Goal: Task Accomplishment & Management: Use online tool/utility

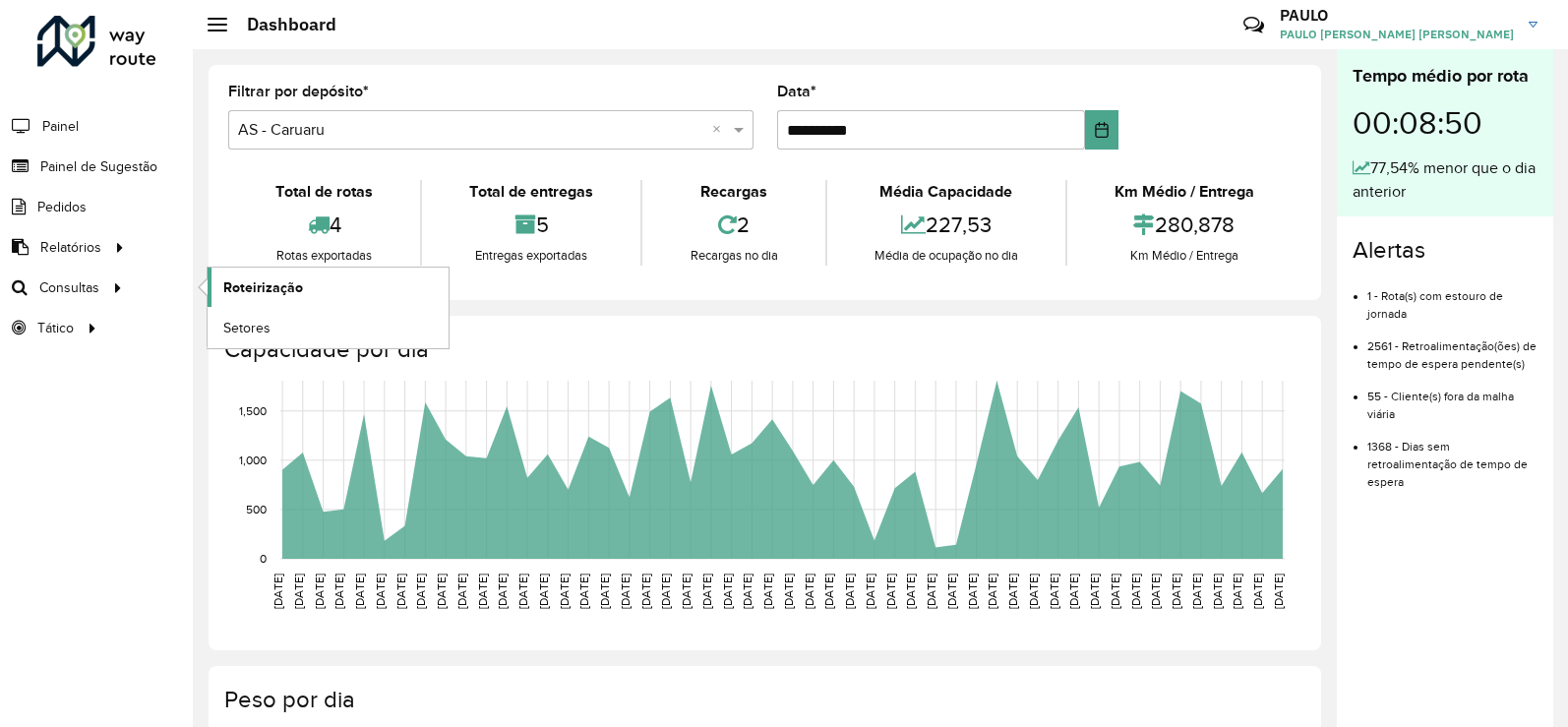
click at [260, 289] on span "Roteirização" at bounding box center [263, 287] width 80 height 21
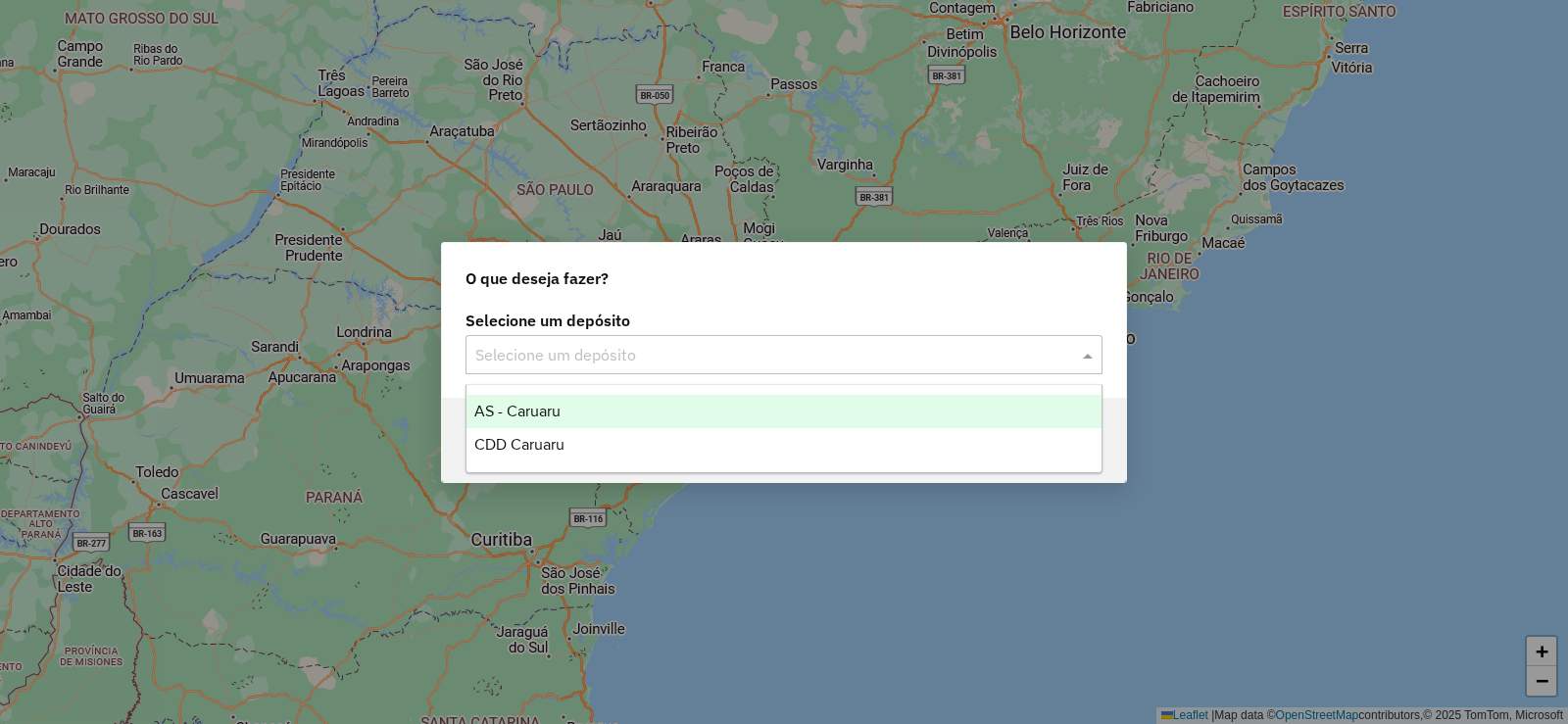
click at [606, 356] on input "text" at bounding box center [764, 356] width 579 height 24
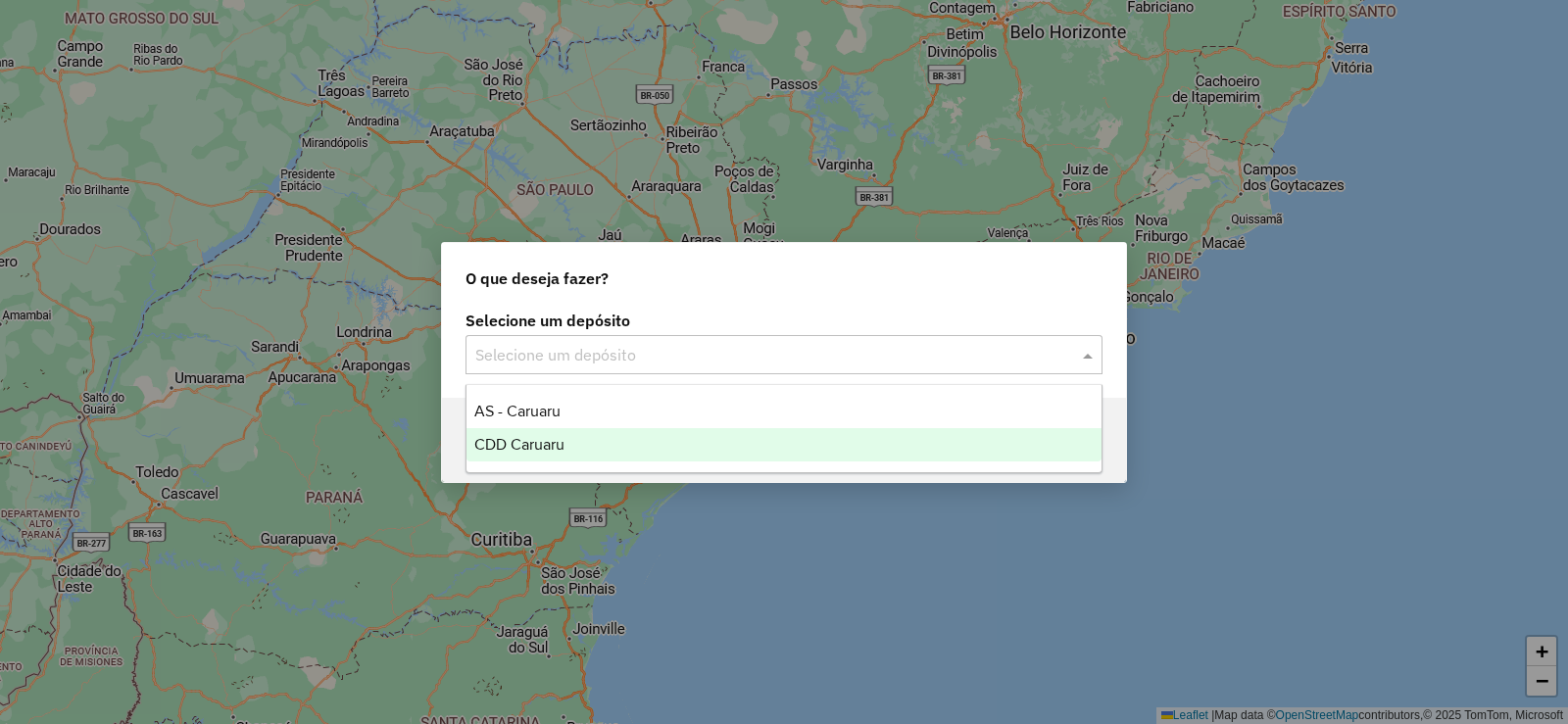
click at [558, 444] on span "CDD Caruaru" at bounding box center [518, 443] width 90 height 17
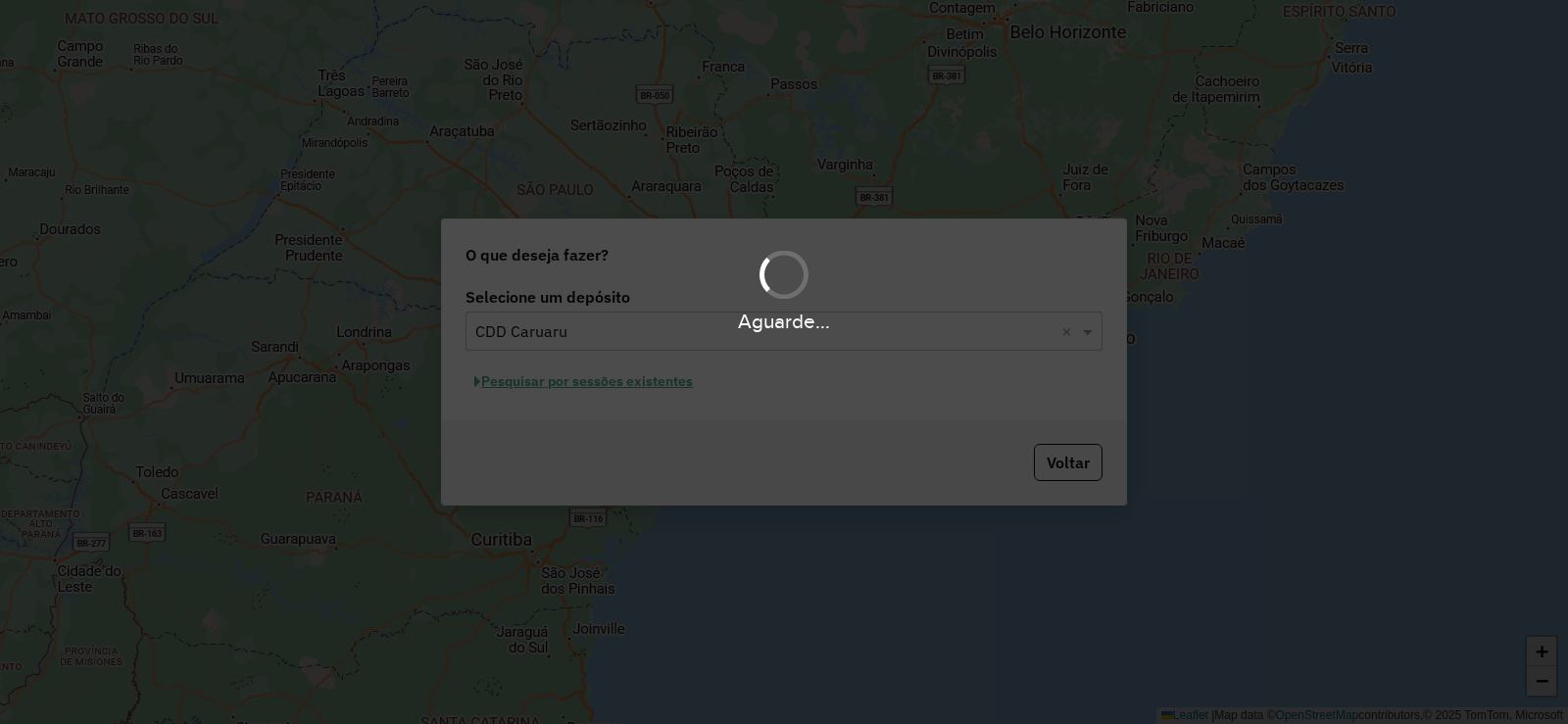
click at [642, 373] on div "Aguarde..." at bounding box center [784, 362] width 1568 height 724
click at [625, 379] on div "Aguarde..." at bounding box center [784, 362] width 1568 height 724
click at [614, 384] on div "Aguarde..." at bounding box center [784, 362] width 1568 height 724
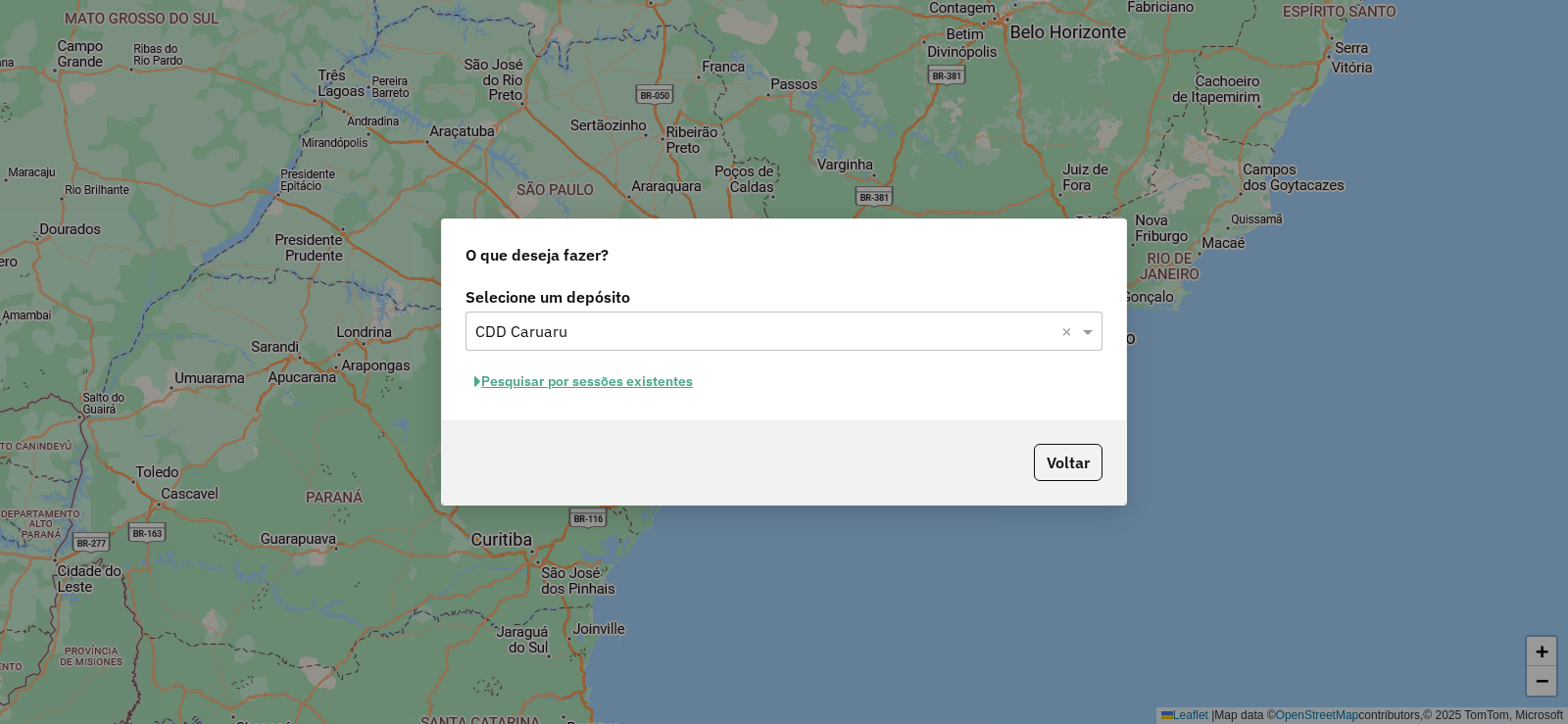
click at [615, 382] on button "Pesquisar por sessões existentes" at bounding box center [583, 381] width 237 height 31
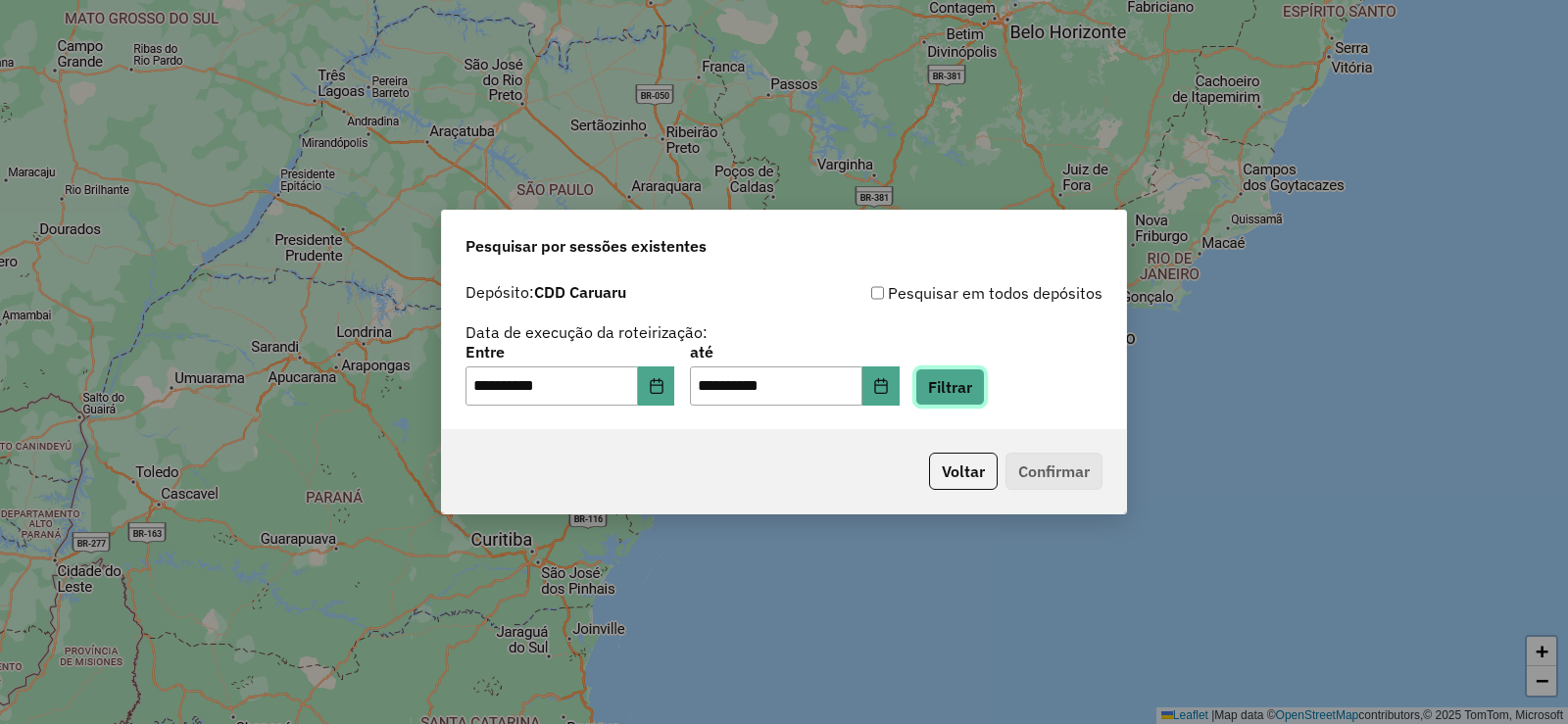
click at [963, 392] on button "Filtrar" at bounding box center [950, 387] width 70 height 37
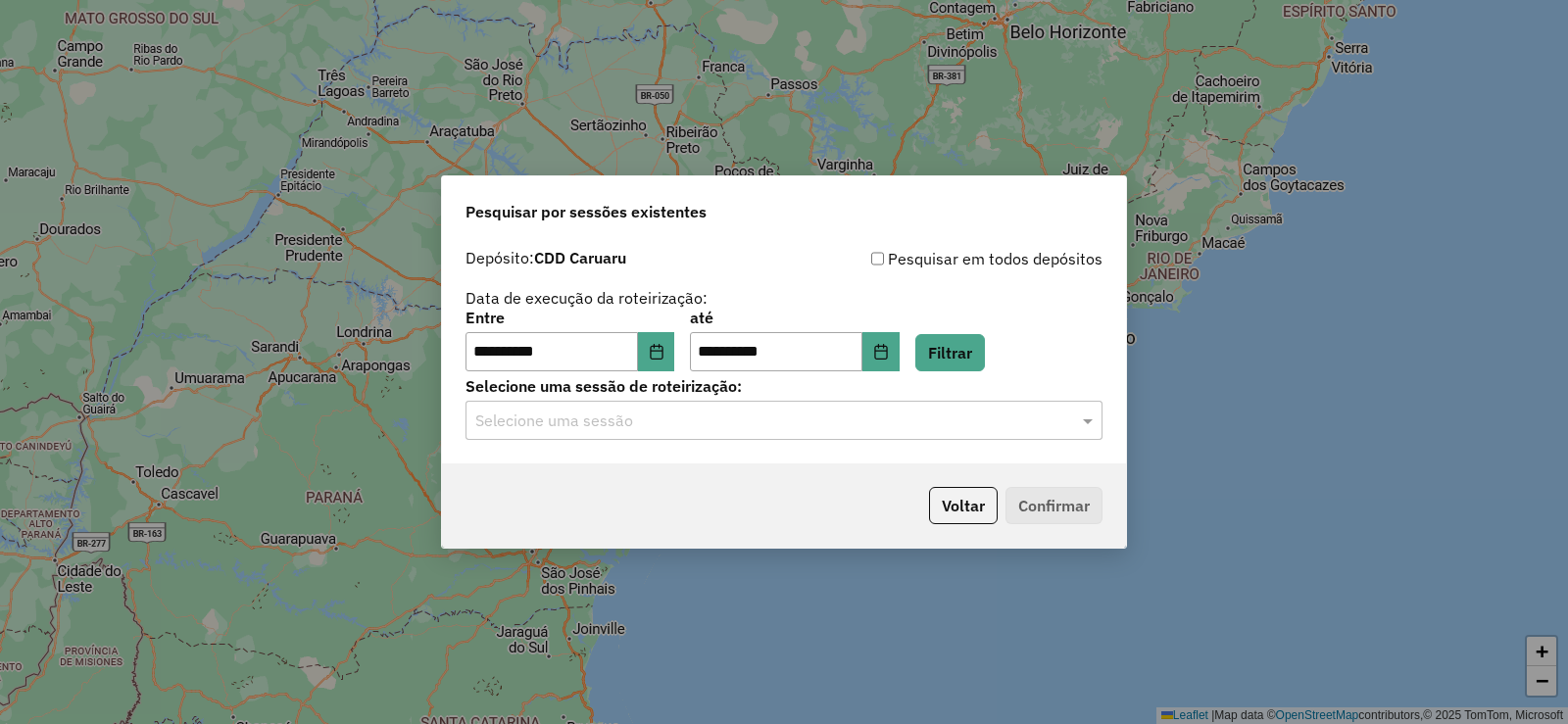
click at [712, 433] on hb-app "**********" at bounding box center [784, 362] width 1568 height 724
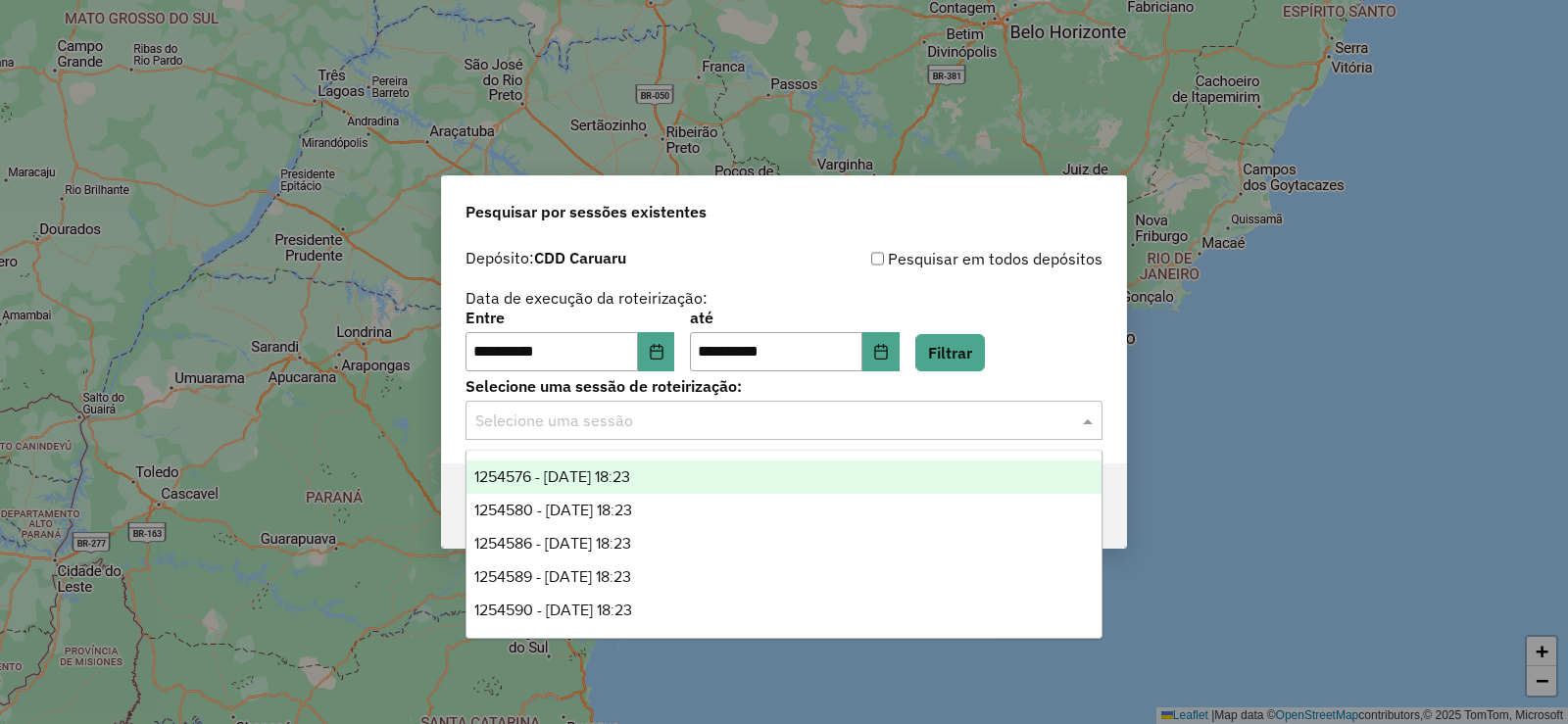
click at [698, 420] on input "text" at bounding box center [764, 422] width 579 height 24
click at [673, 482] on div "1254576 - 28/08/2025 18:23" at bounding box center [784, 477] width 635 height 33
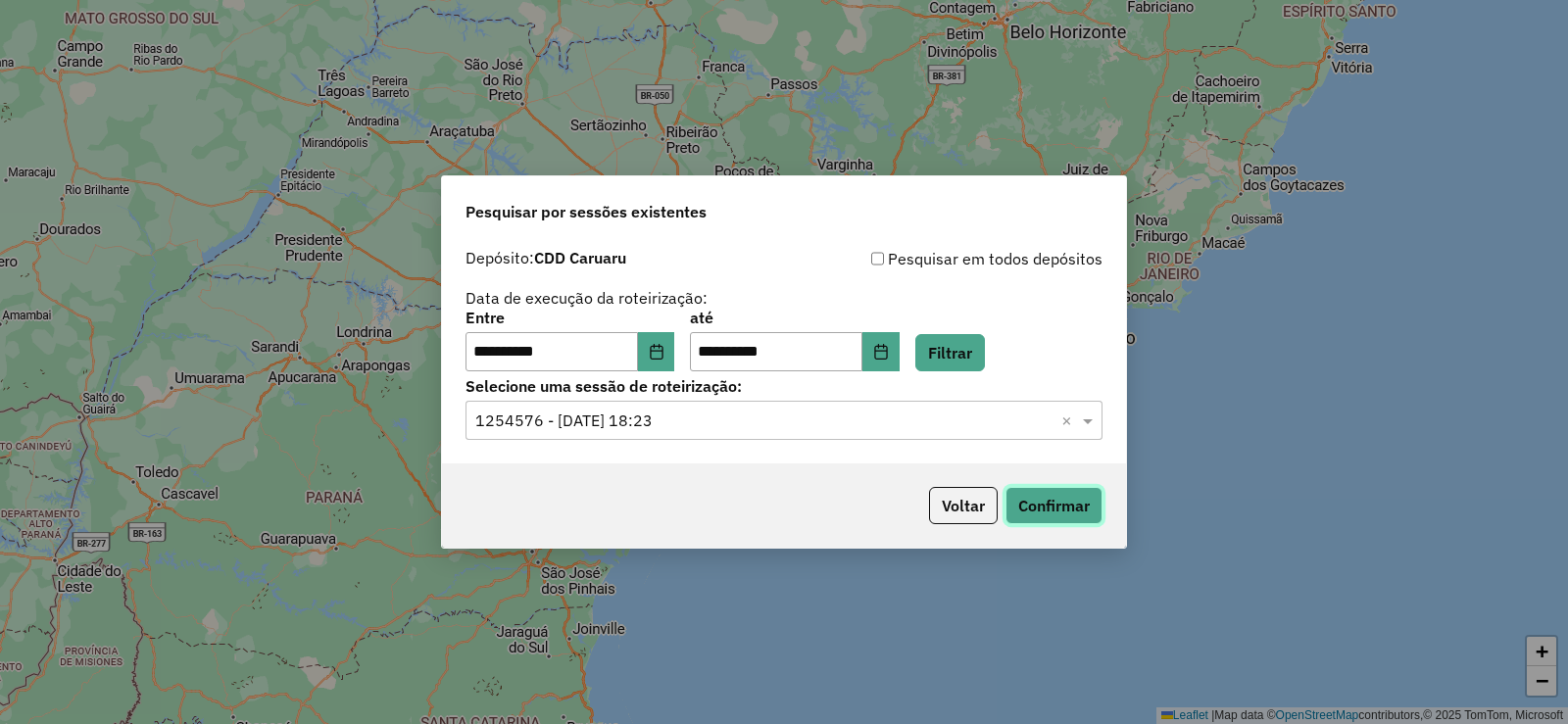
click at [1050, 499] on button "Confirmar" at bounding box center [1054, 505] width 97 height 37
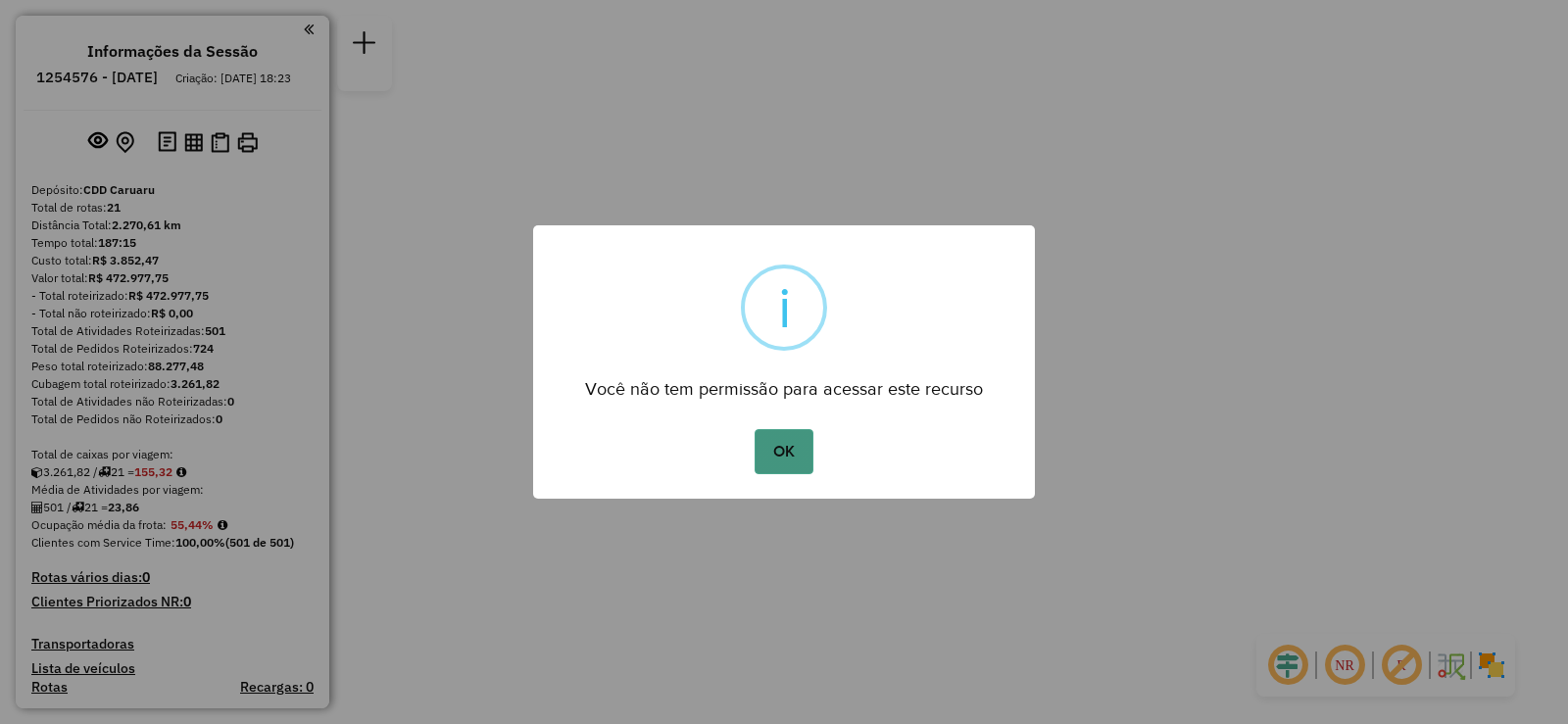
click at [797, 436] on button "OK" at bounding box center [784, 452] width 58 height 45
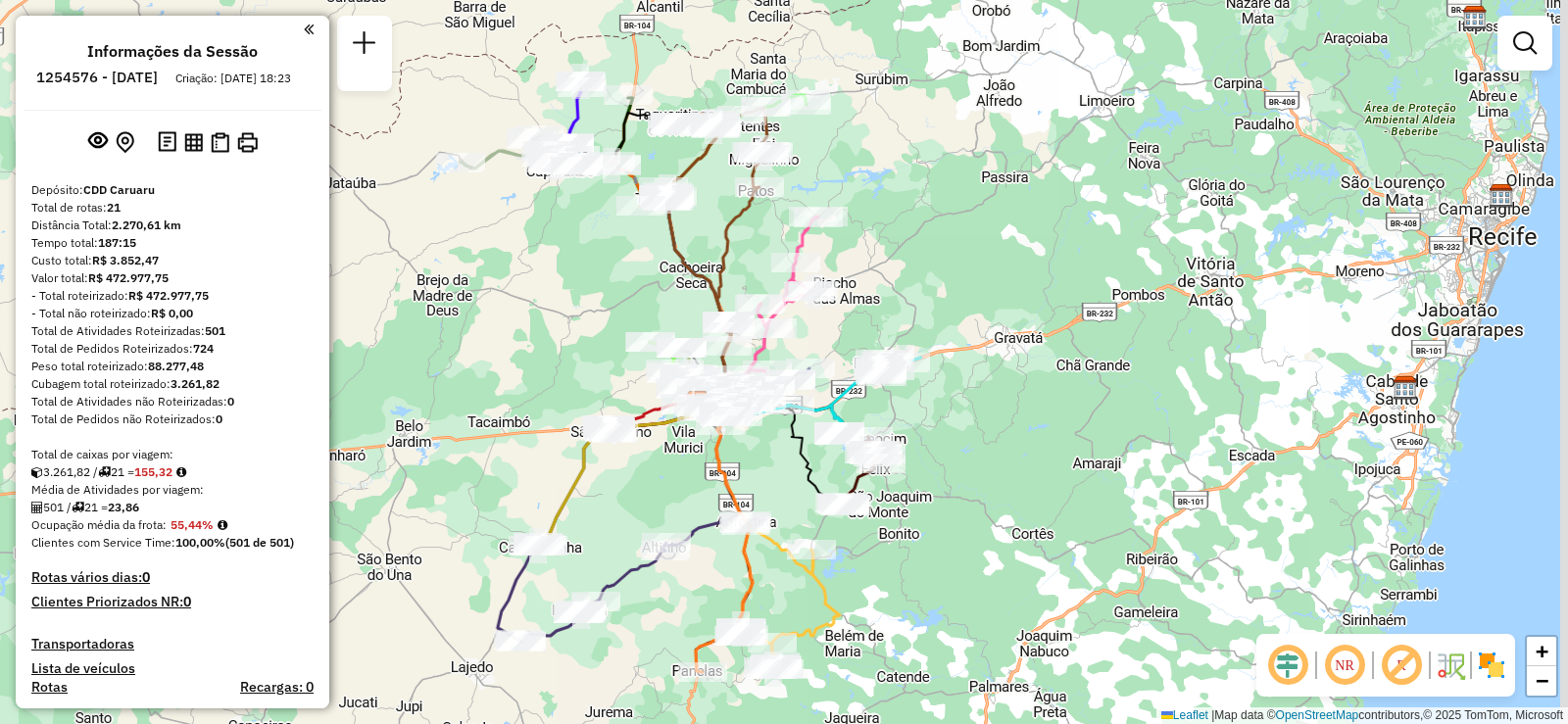
drag, startPoint x: 1065, startPoint y: 352, endPoint x: 964, endPoint y: 399, distance: 111.4
click at [975, 394] on div "Janela de atendimento Grade de atendimento Capacidade Transportadoras Veículos …" at bounding box center [784, 362] width 1568 height 724
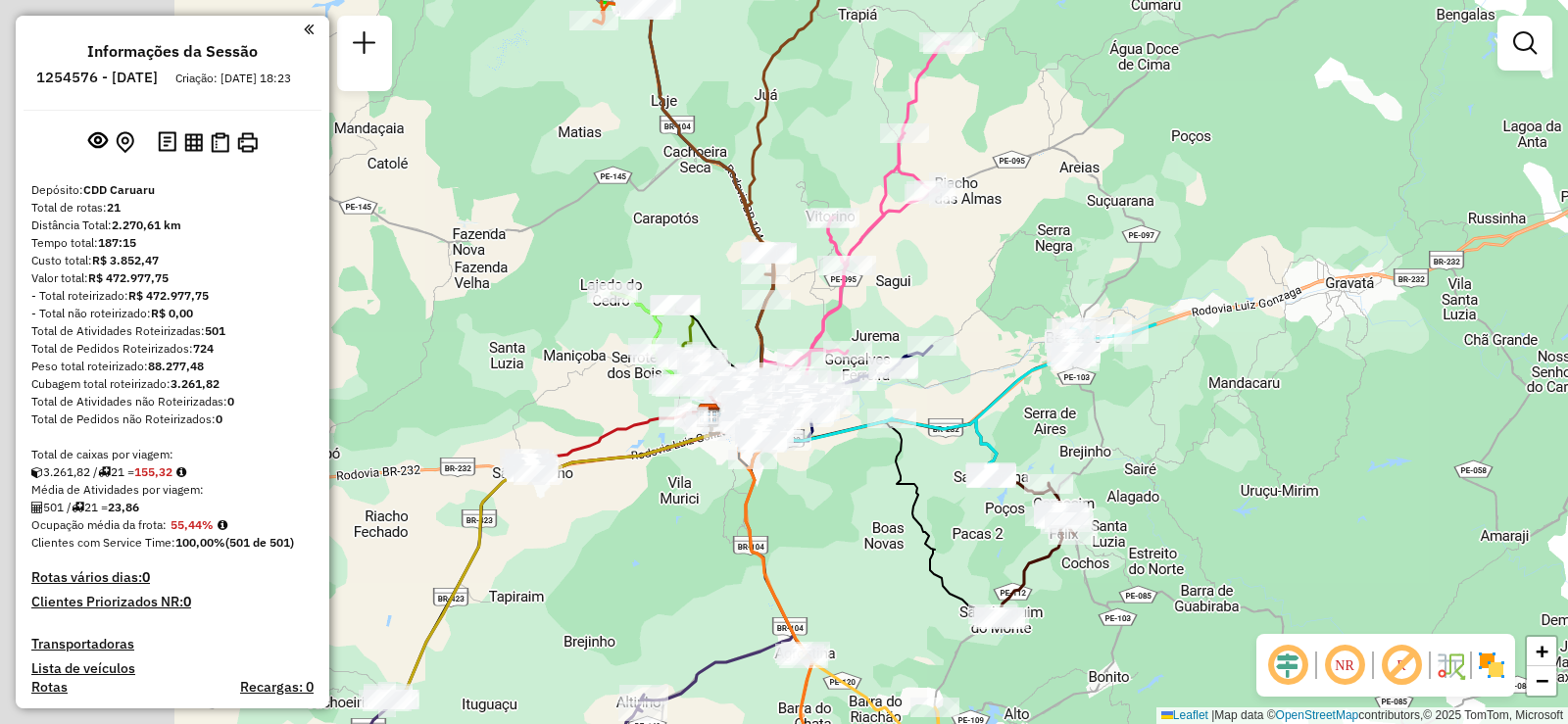
drag, startPoint x: 832, startPoint y: 403, endPoint x: 1009, endPoint y: 402, distance: 177.0
click at [1009, 402] on icon at bounding box center [961, 400] width 389 height 152
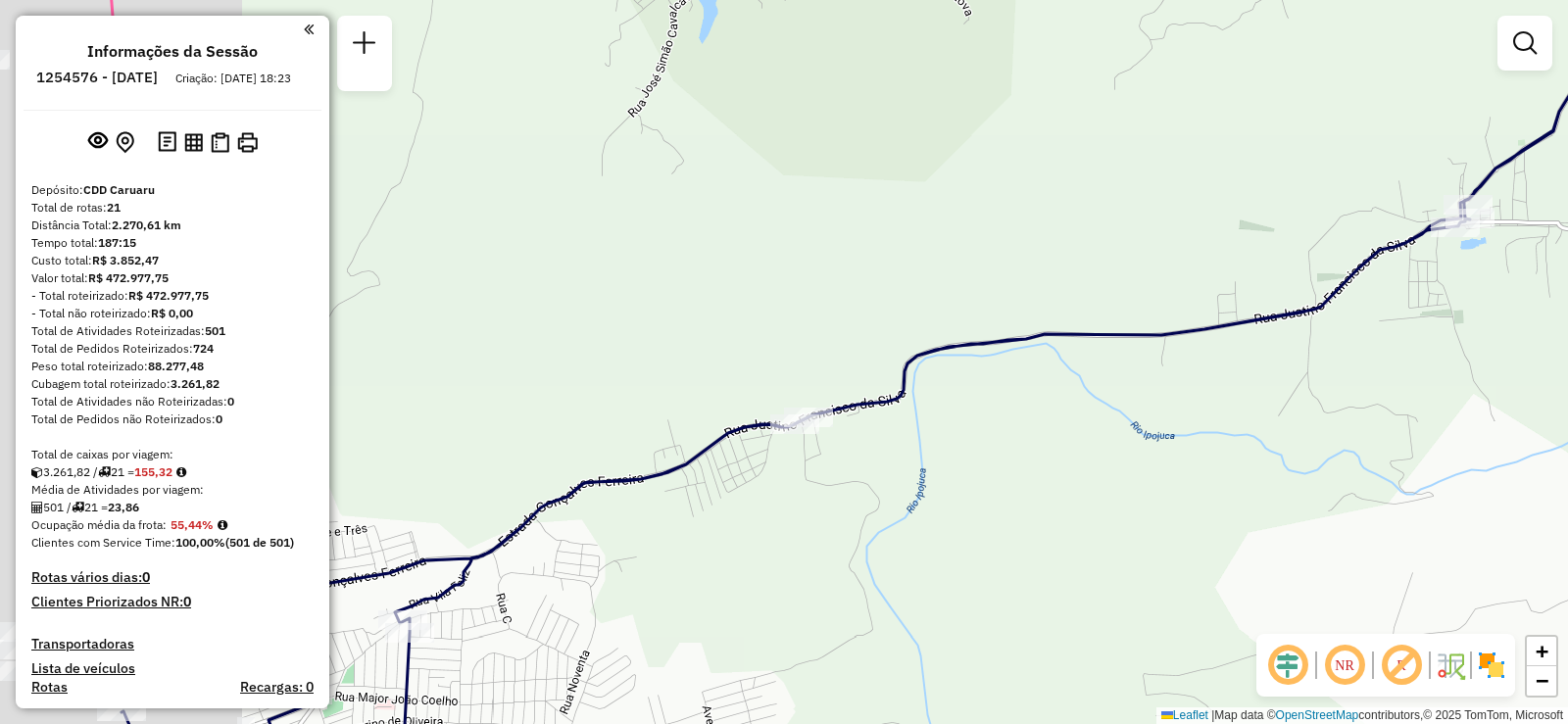
drag, startPoint x: 842, startPoint y: 447, endPoint x: 1177, endPoint y: 355, distance: 347.4
click at [1163, 359] on div "Janela de atendimento Grade de atendimento Capacidade Transportadoras Veículos …" at bounding box center [784, 362] width 1568 height 724
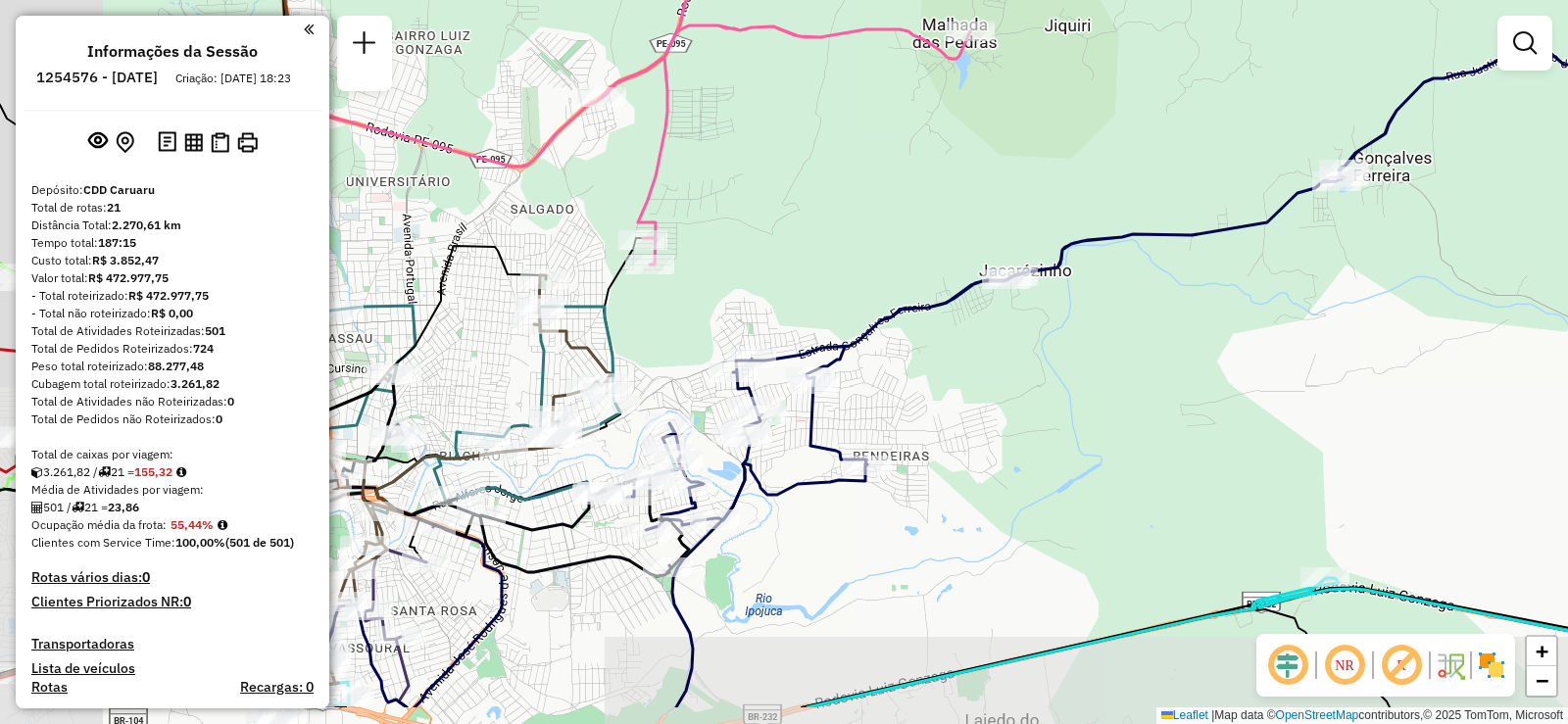
drag, startPoint x: 814, startPoint y: 398, endPoint x: 980, endPoint y: 262, distance: 214.6
click at [975, 266] on icon at bounding box center [976, 349] width 1341 height 716
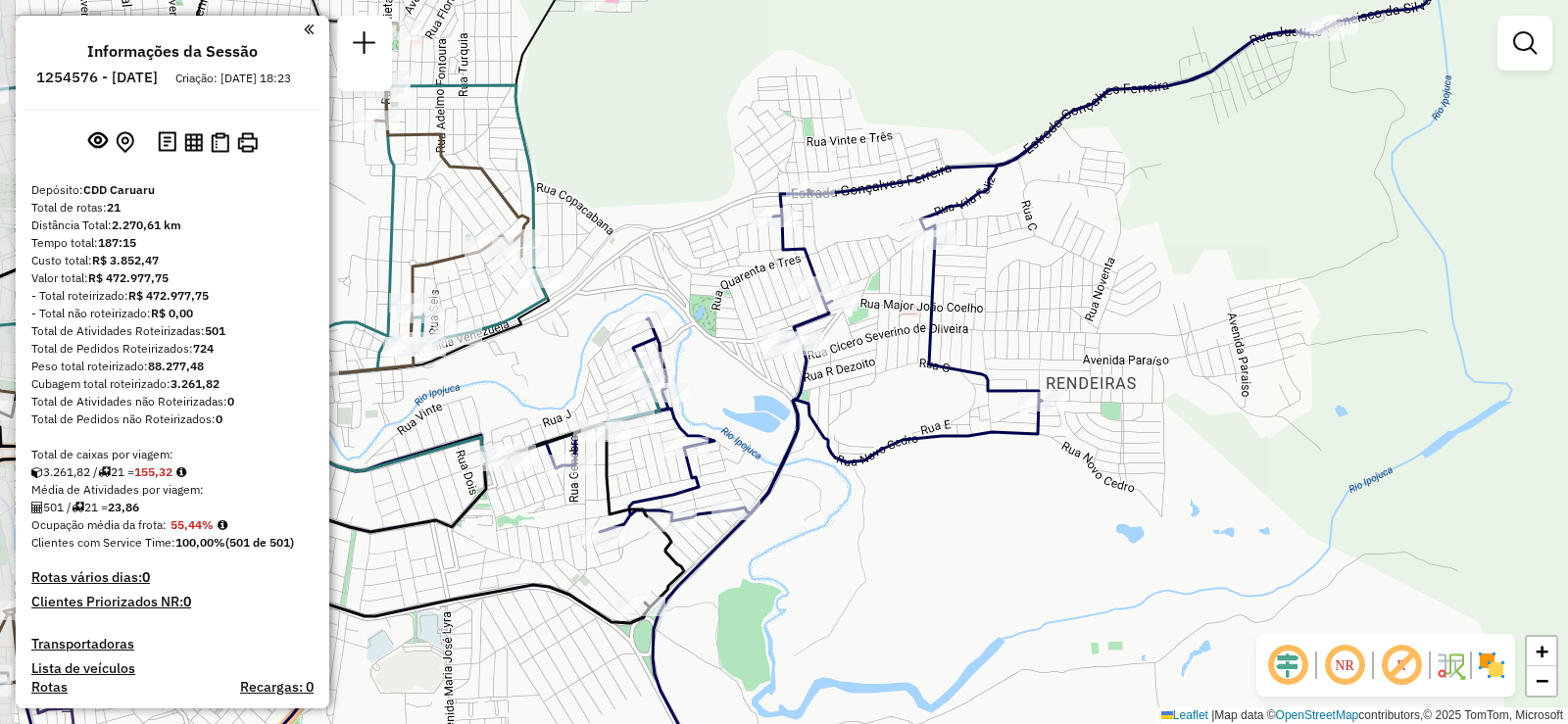
click at [849, 520] on div "Janela de atendimento Grade de atendimento Capacidade Transportadoras Veículos …" at bounding box center [784, 362] width 1568 height 724
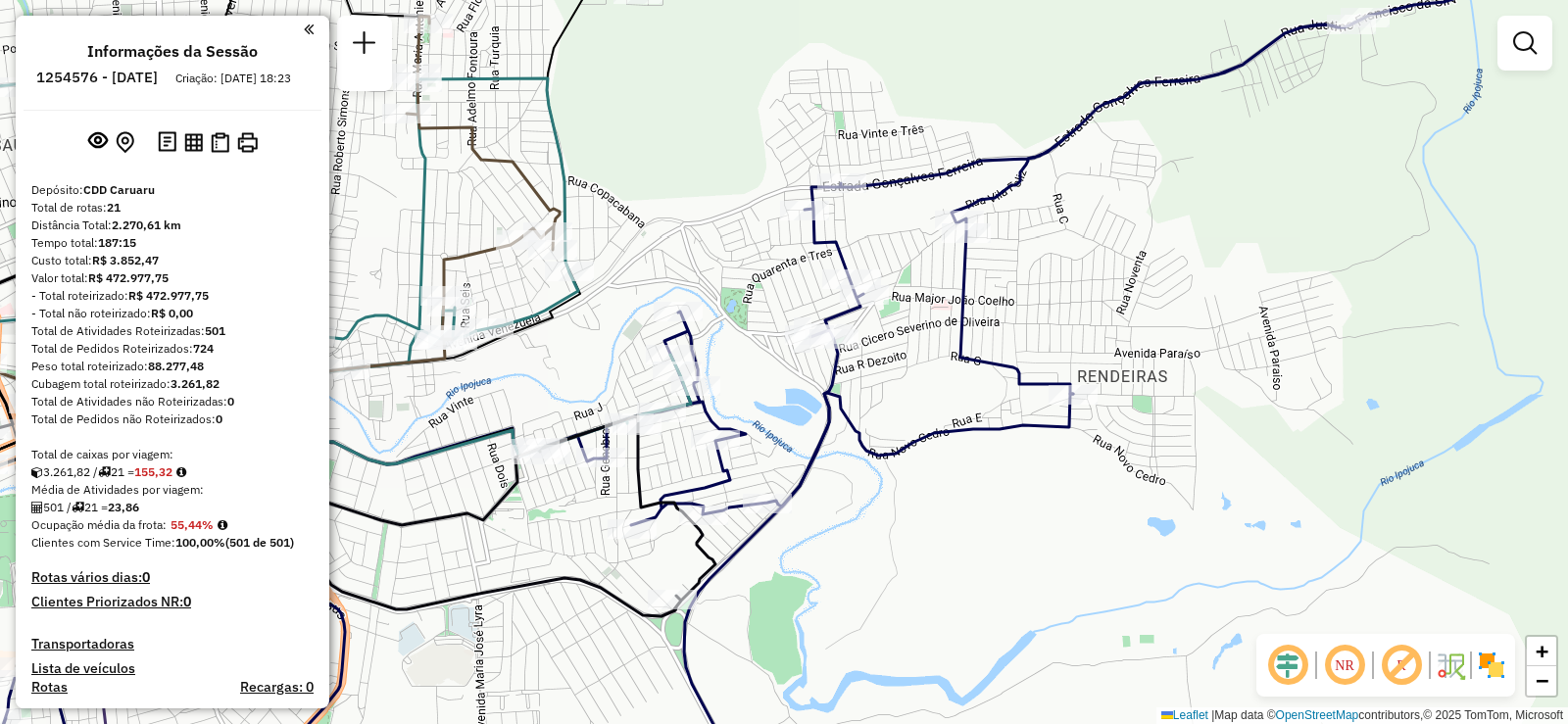
drag, startPoint x: 891, startPoint y: 367, endPoint x: 967, endPoint y: 347, distance: 78.6
click at [967, 347] on div "Janela de atendimento Grade de atendimento Capacidade Transportadoras Veículos …" at bounding box center [784, 362] width 1568 height 724
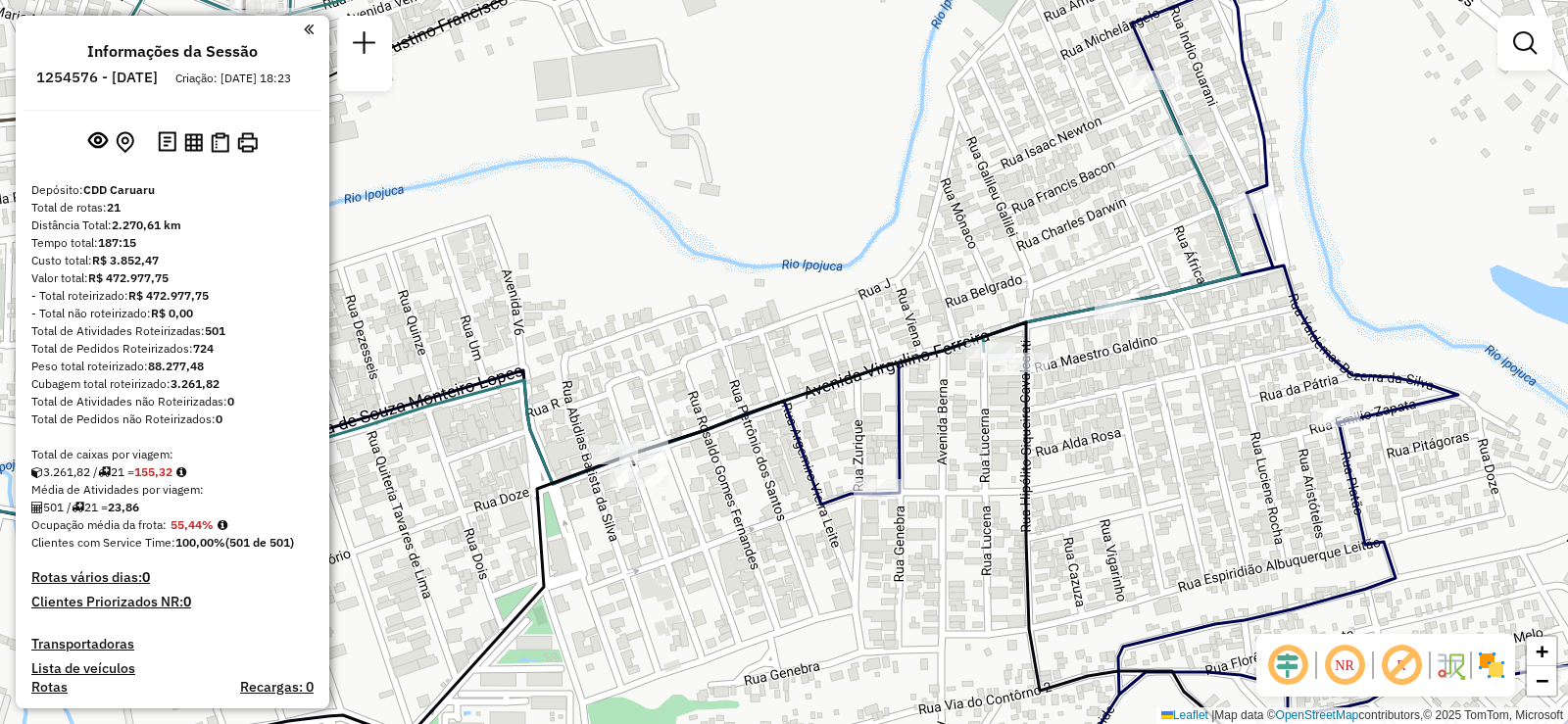
drag, startPoint x: 1084, startPoint y: 484, endPoint x: 810, endPoint y: 396, distance: 287.8
click at [821, 400] on div "Janela de atendimento Grade de atendimento Capacidade Transportadoras Veículos …" at bounding box center [784, 362] width 1568 height 724
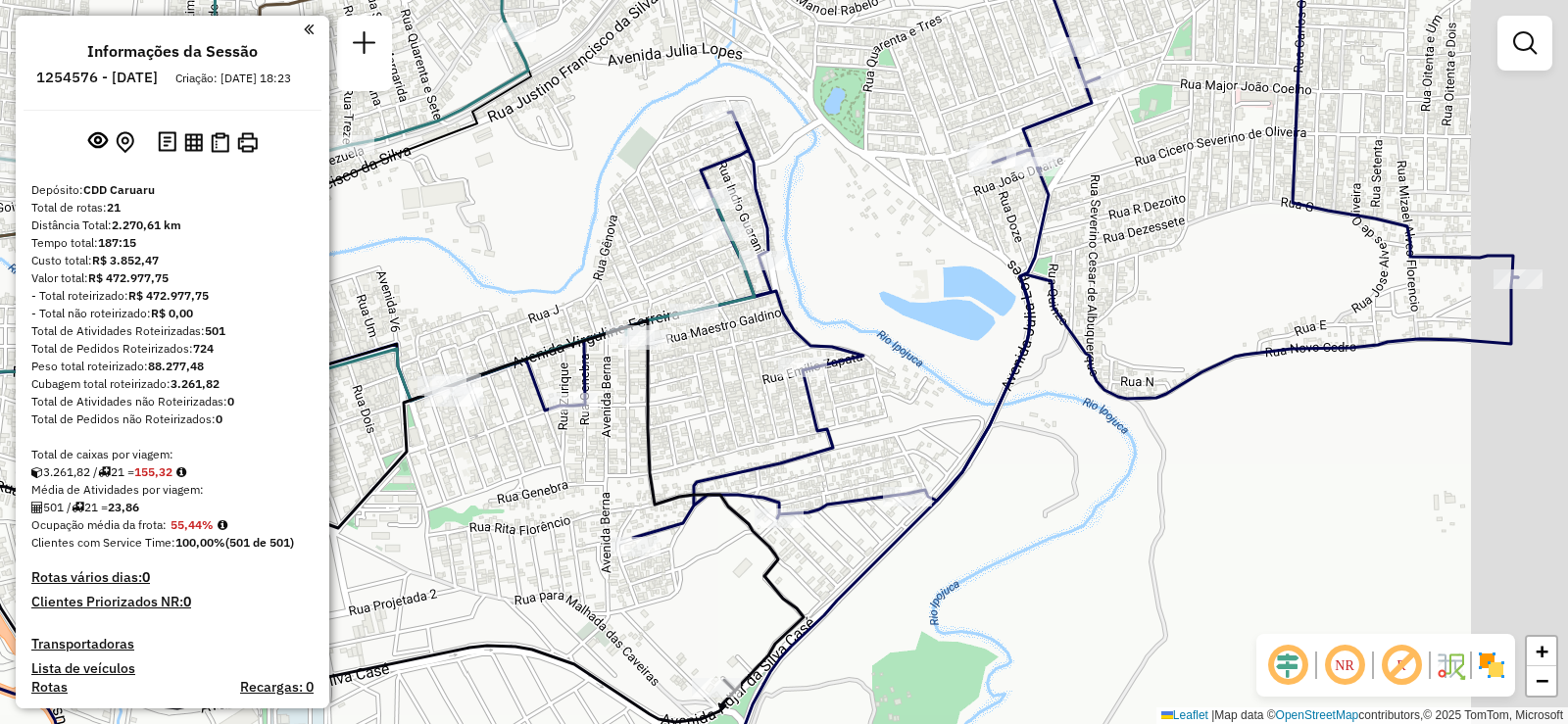
drag, startPoint x: 1087, startPoint y: 311, endPoint x: 805, endPoint y: 357, distance: 285.7
click at [805, 357] on div "Janela de atendimento Grade de atendimento Capacidade Transportadoras Veículos …" at bounding box center [784, 362] width 1568 height 724
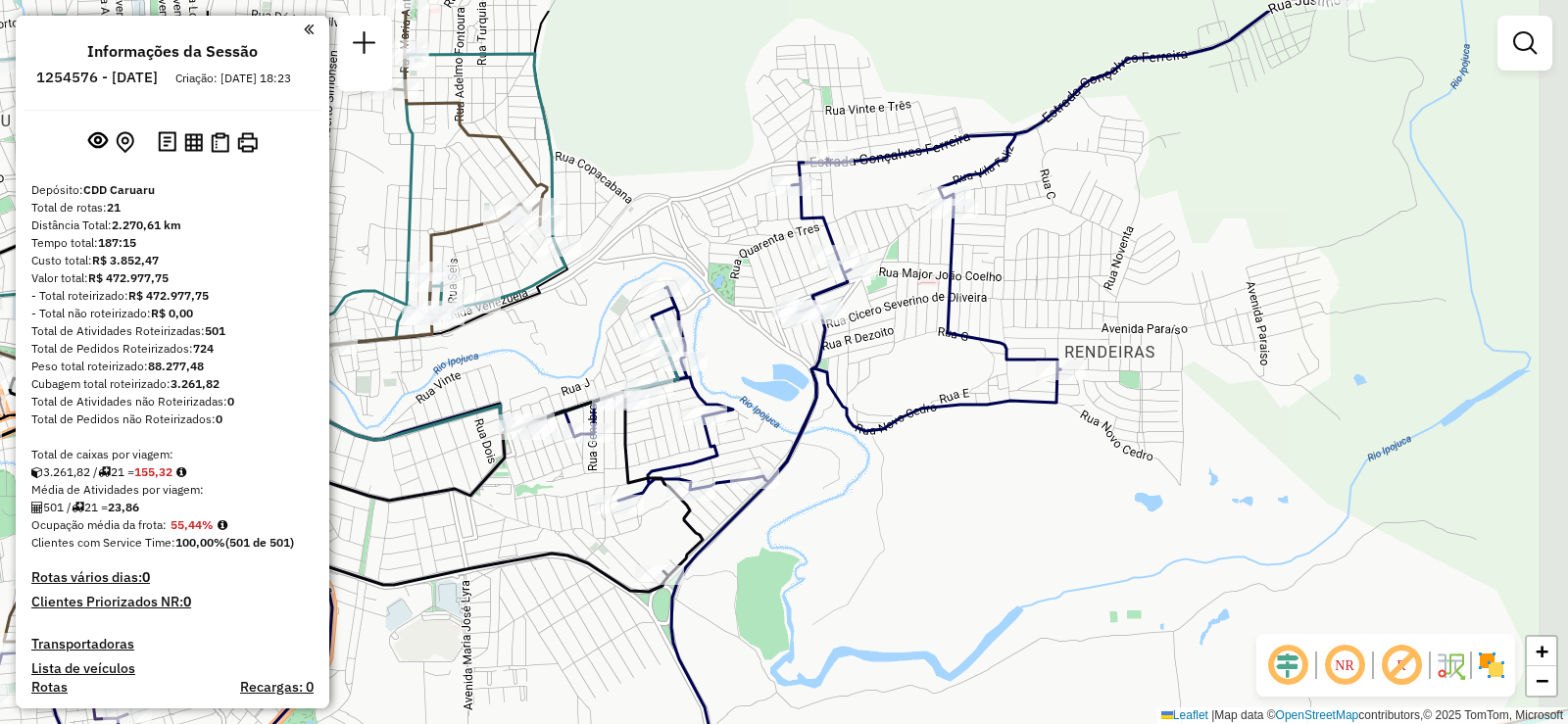
drag, startPoint x: 1003, startPoint y: 267, endPoint x: 911, endPoint y: 358, distance: 129.4
click at [911, 358] on div "Janela de atendimento Grade de atendimento Capacidade Transportadoras Veículos …" at bounding box center [784, 362] width 1568 height 724
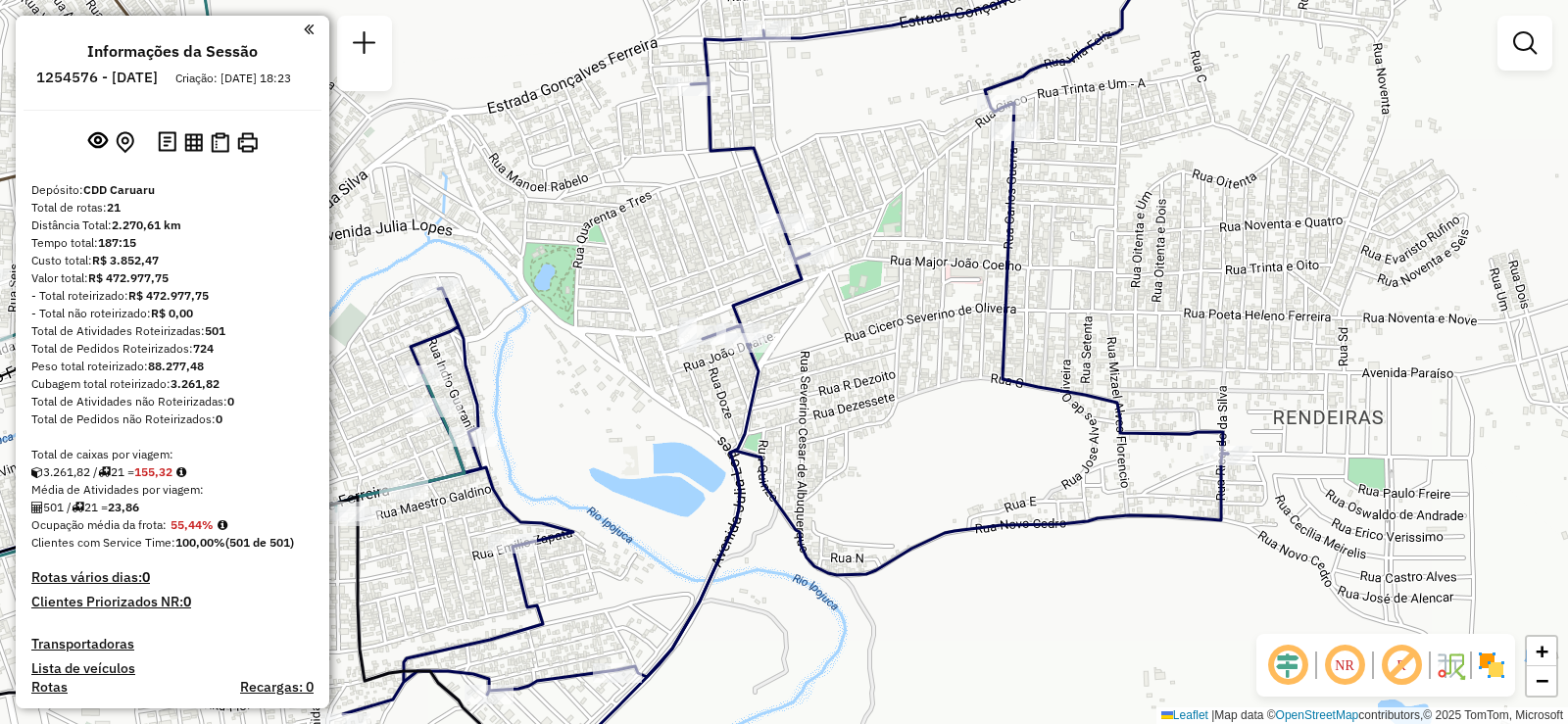
drag, startPoint x: 832, startPoint y: 331, endPoint x: 871, endPoint y: 383, distance: 65.0
click at [871, 383] on div "Janela de atendimento Grade de atendimento Capacidade Transportadoras Veículos …" at bounding box center [784, 362] width 1568 height 724
